Goal: Navigation & Orientation: Understand site structure

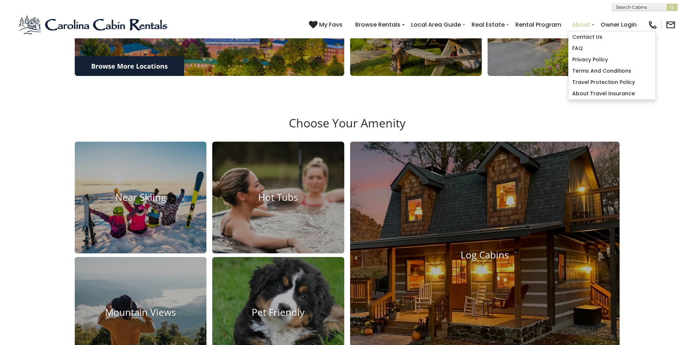
scroll to position [547, 0]
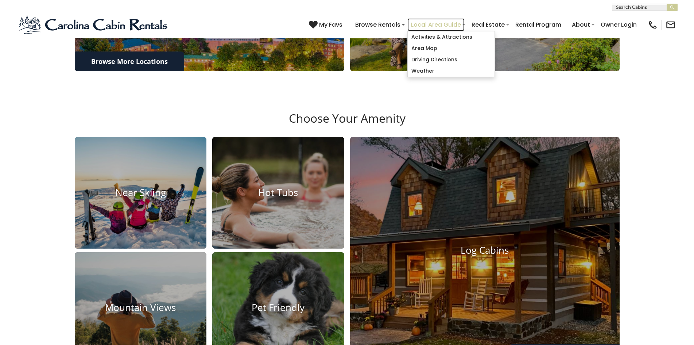
click at [421, 21] on link "Local Area Guide" at bounding box center [436, 24] width 57 height 13
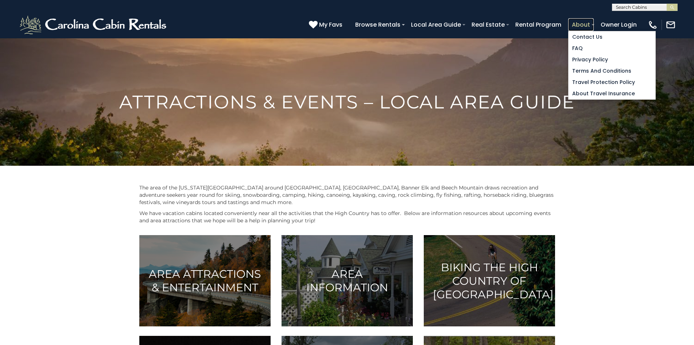
click at [575, 21] on link "About" at bounding box center [582, 24] width 26 height 13
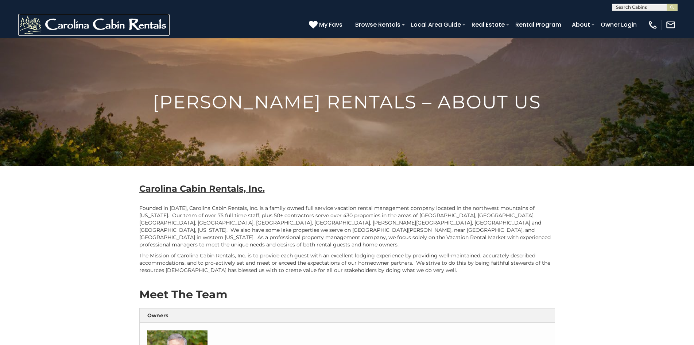
click at [57, 19] on img at bounding box center [93, 25] width 151 height 22
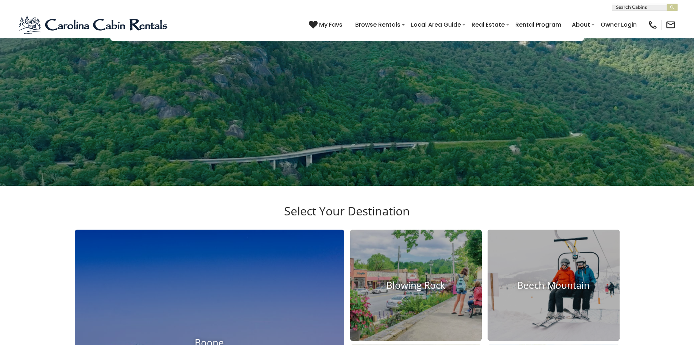
scroll to position [150, 0]
